Goal: Find specific page/section: Find specific page/section

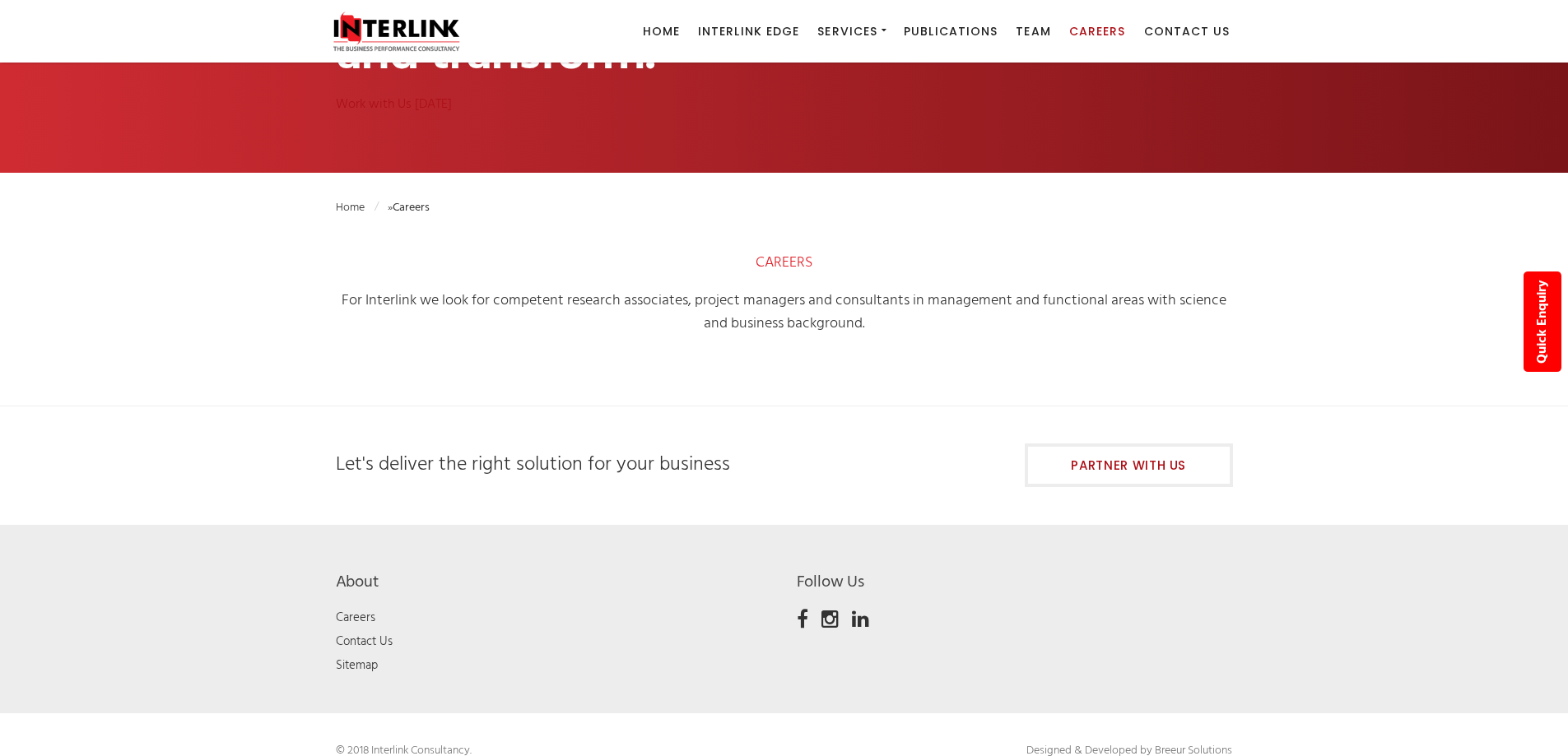
scroll to position [187, 0]
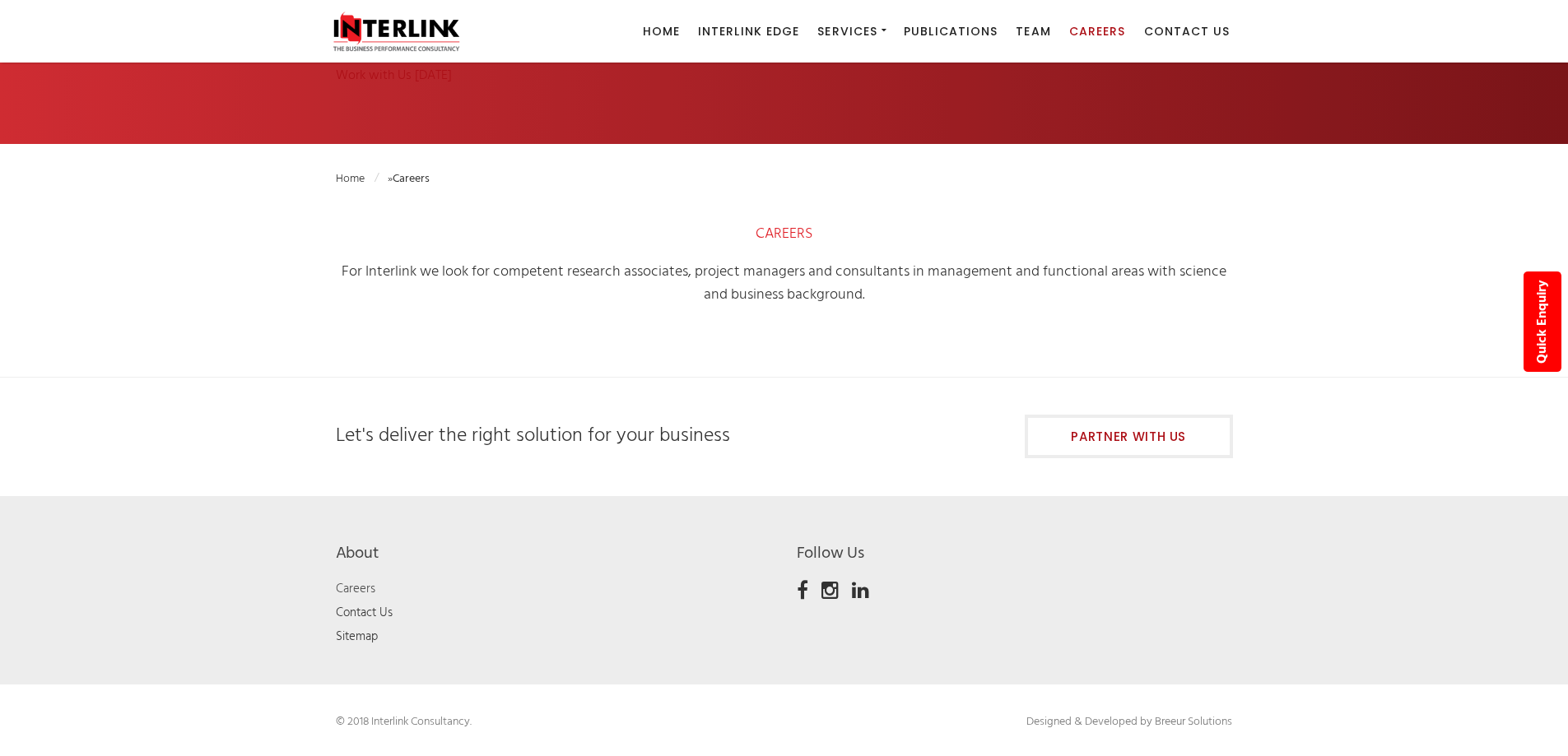
click at [354, 584] on link "Careers" at bounding box center [355, 589] width 40 height 19
